Goal: Task Accomplishment & Management: Complete application form

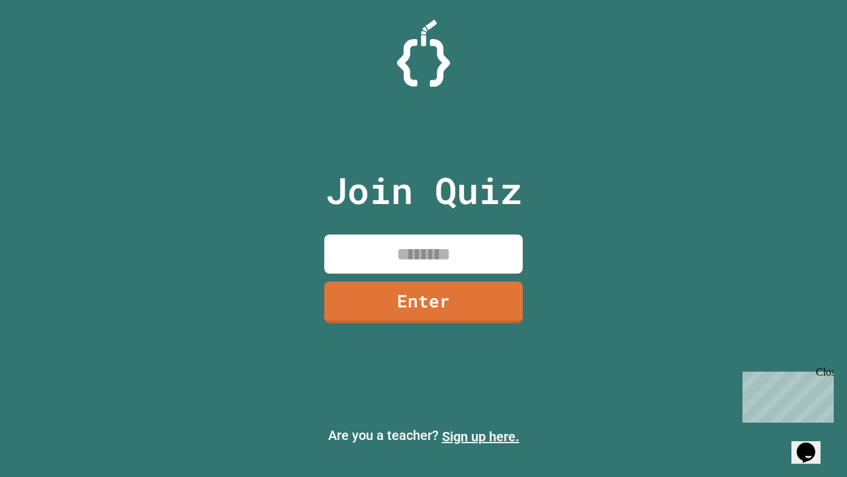
click at [481, 436] on link "Sign up here." at bounding box center [480, 436] width 77 height 16
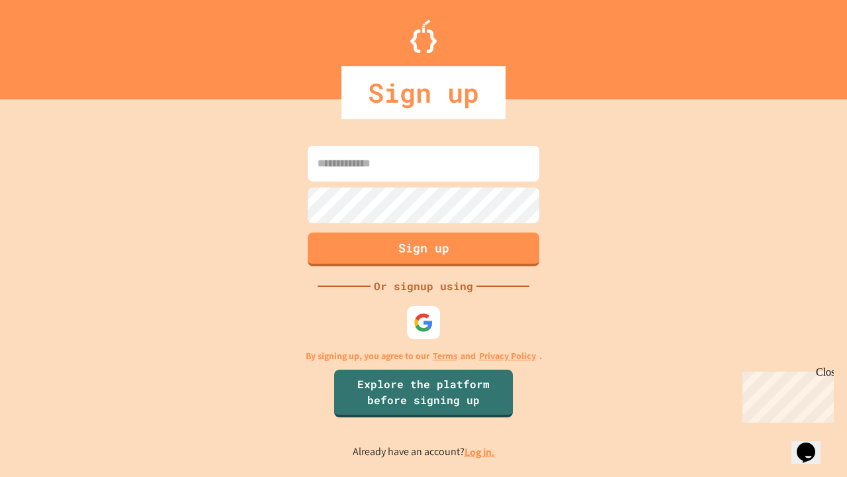
click at [481, 452] on link "Log in." at bounding box center [480, 452] width 30 height 14
